Goal: Task Accomplishment & Management: Use online tool/utility

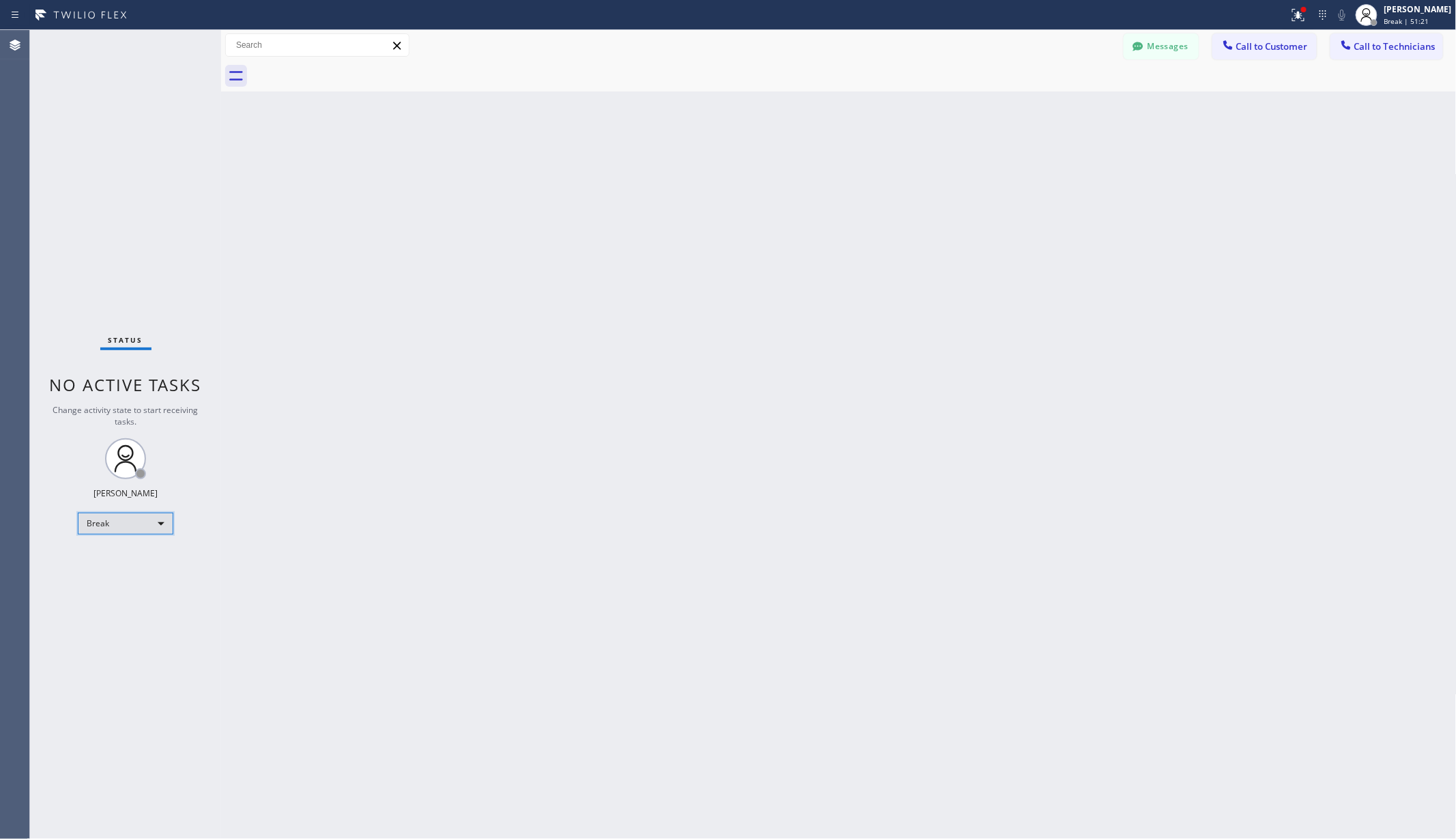
click at [127, 517] on div "Break" at bounding box center [125, 523] width 96 height 22
click at [118, 577] on li "Unavailable" at bounding box center [124, 577] width 92 height 16
click at [312, 553] on div "Back to Dashboard Change Sender ID Customers Technicians AA [PERSON_NAME] [DATE…" at bounding box center [839, 434] width 1236 height 809
click at [1243, 546] on div "Back to Dashboard Change Sender ID Customers Technicians AA [PERSON_NAME] [DATE…" at bounding box center [839, 434] width 1236 height 809
click at [348, 429] on div "Back to Dashboard Change Sender ID Customers Technicians AA [PERSON_NAME] [DATE…" at bounding box center [839, 434] width 1236 height 809
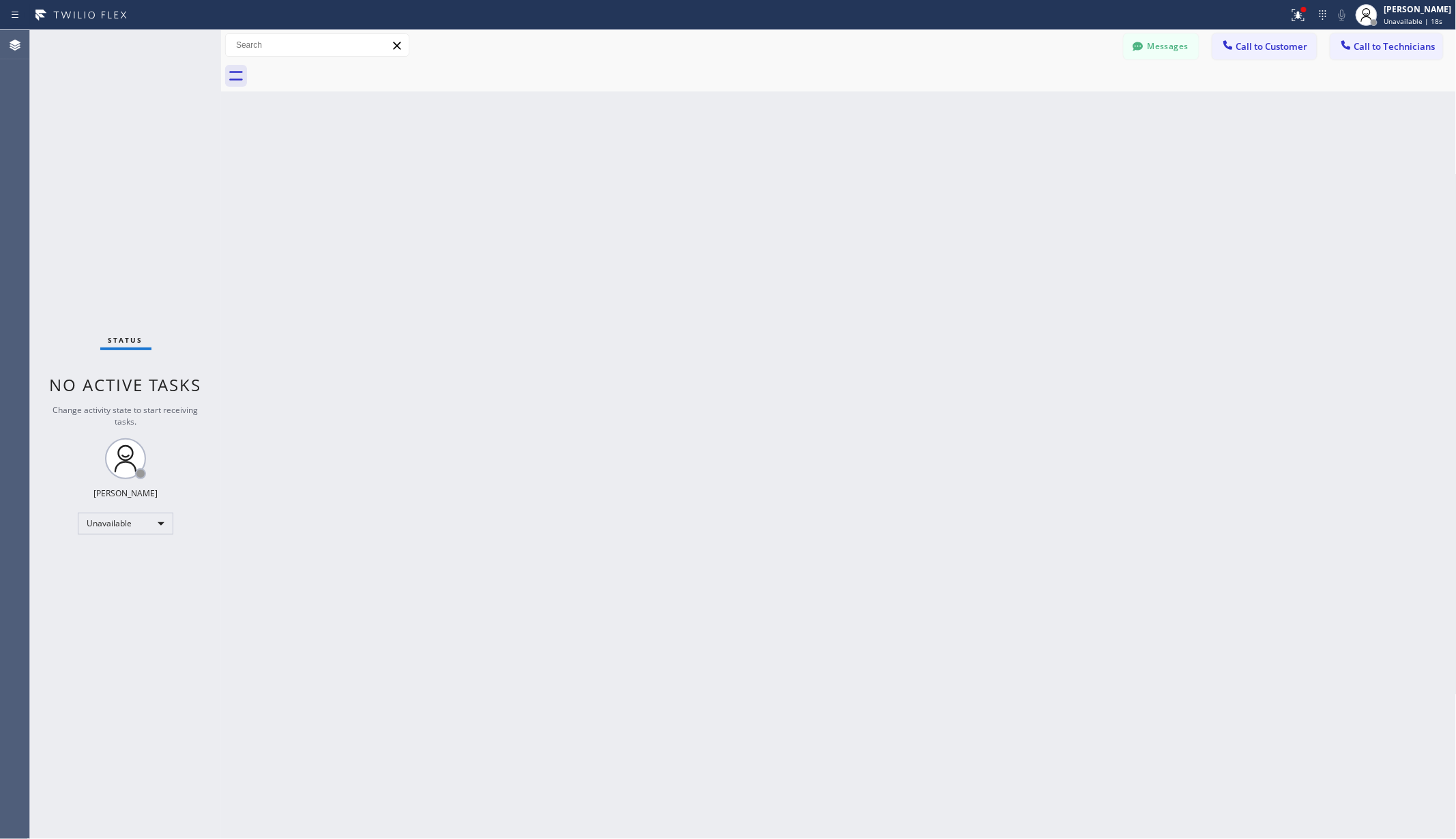
click at [283, 496] on div "Back to Dashboard Change Sender ID Customers Technicians AA [PERSON_NAME] [DATE…" at bounding box center [839, 434] width 1236 height 809
click at [110, 527] on div "Unavailable" at bounding box center [125, 523] width 96 height 22
click at [108, 557] on li "Available" at bounding box center [124, 559] width 92 height 16
drag, startPoint x: 539, startPoint y: 484, endPoint x: 1256, endPoint y: 107, distance: 810.1
click at [540, 482] on div "Back to Dashboard Change Sender ID Customers Technicians AA [PERSON_NAME] [DATE…" at bounding box center [839, 434] width 1236 height 809
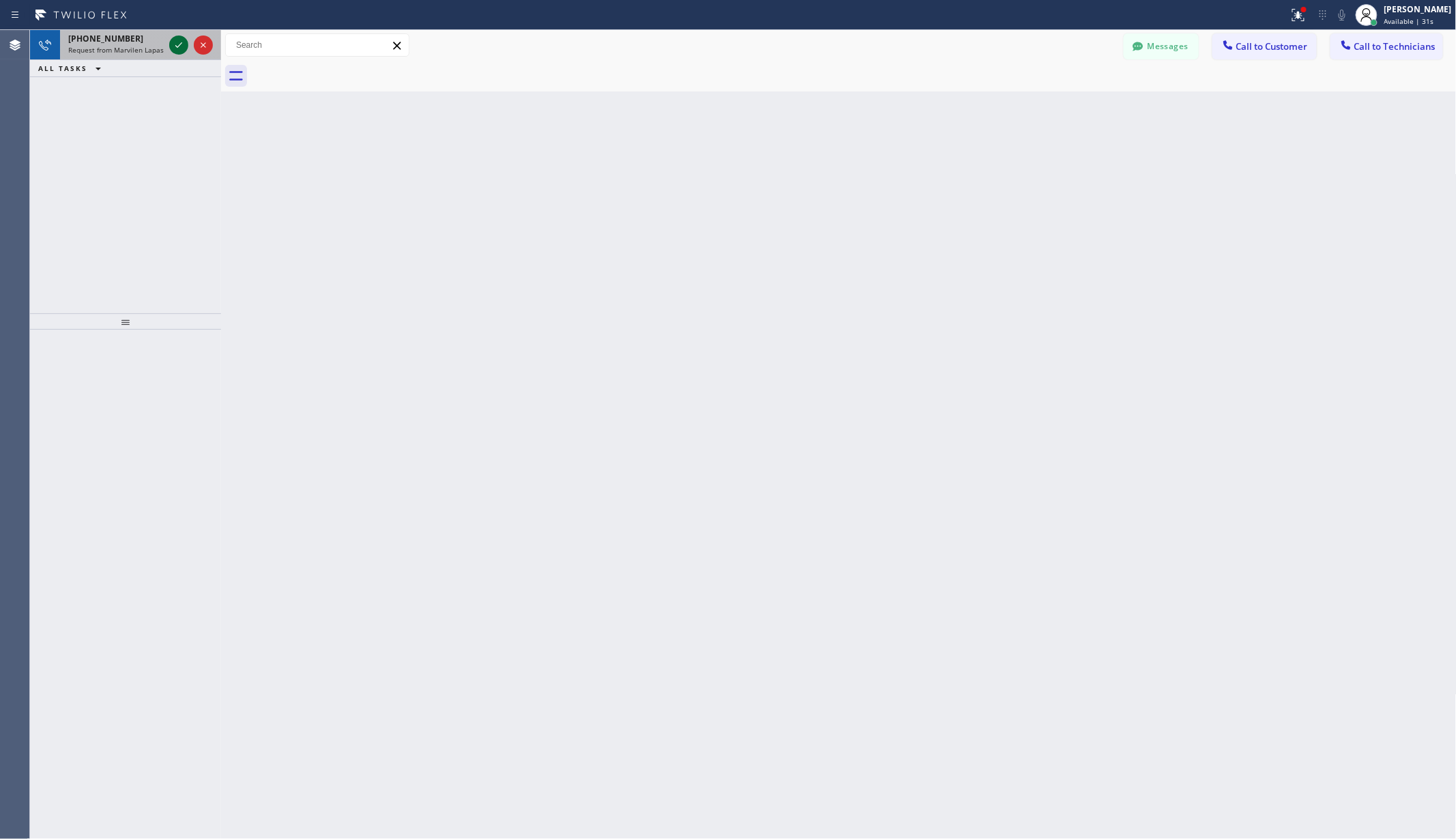
click at [176, 39] on icon at bounding box center [179, 45] width 16 height 16
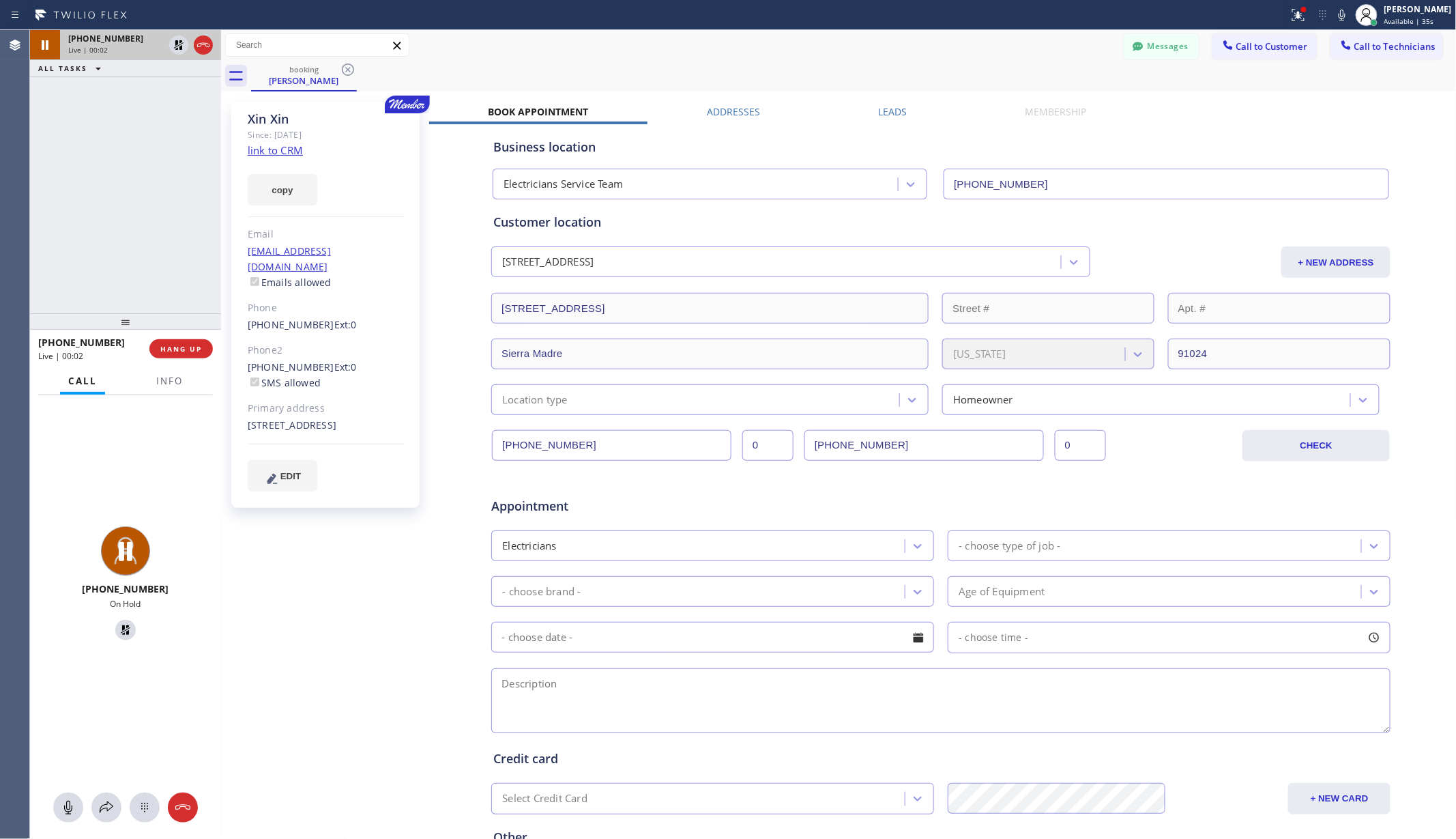
type input "[PHONE_NUMBER]"
click at [105, 807] on icon at bounding box center [106, 807] width 16 height 16
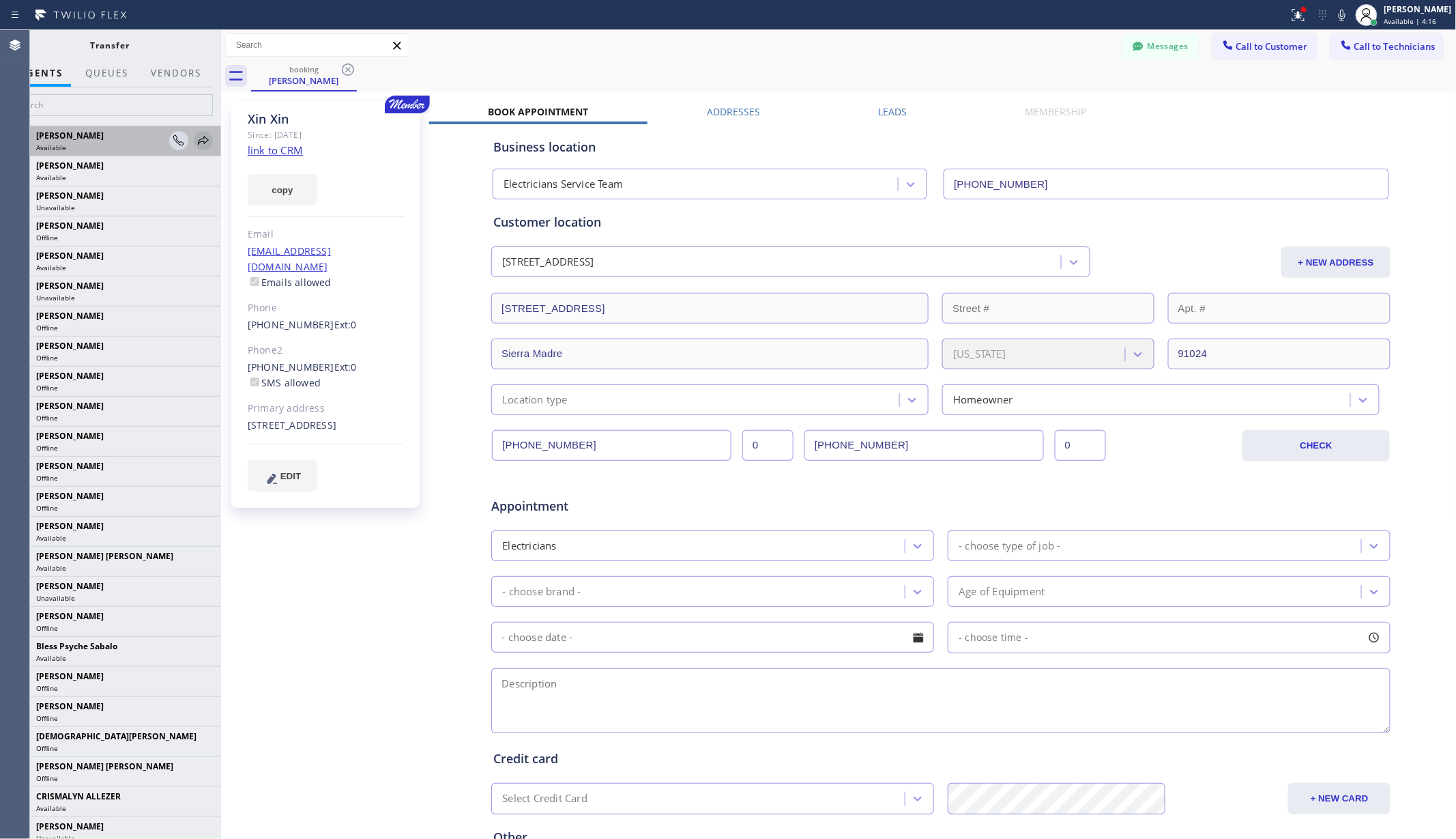
click at [195, 143] on icon at bounding box center [204, 141] width 16 height 16
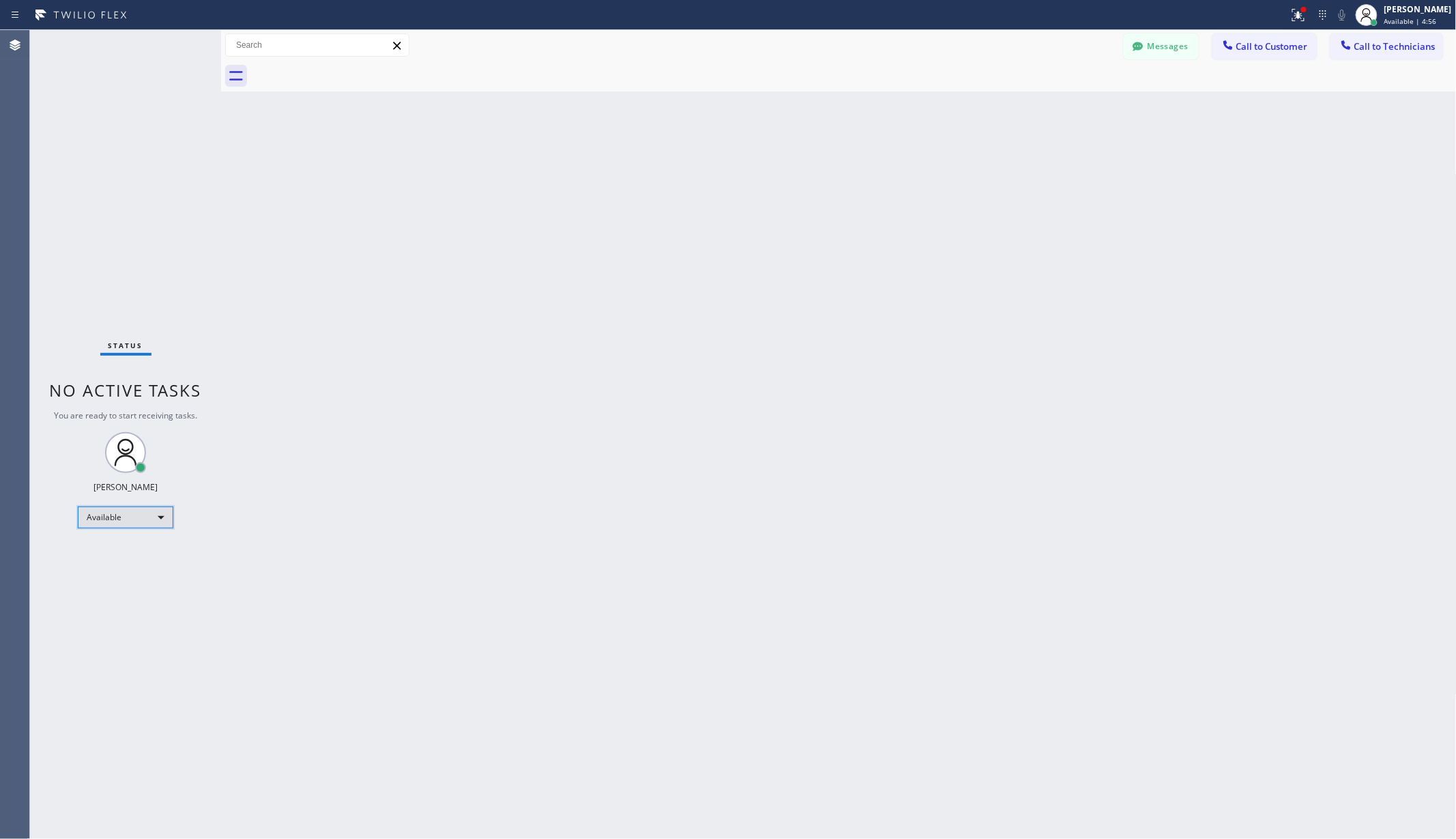
click at [123, 509] on div "Available" at bounding box center [125, 517] width 96 height 22
click at [134, 563] on li "Unavailable" at bounding box center [124, 571] width 92 height 16
click at [312, 542] on div "Back to Dashboard Change Sender ID Customers Technicians AA [PERSON_NAME] [DATE…" at bounding box center [839, 434] width 1236 height 809
